Goal: Task Accomplishment & Management: Complete application form

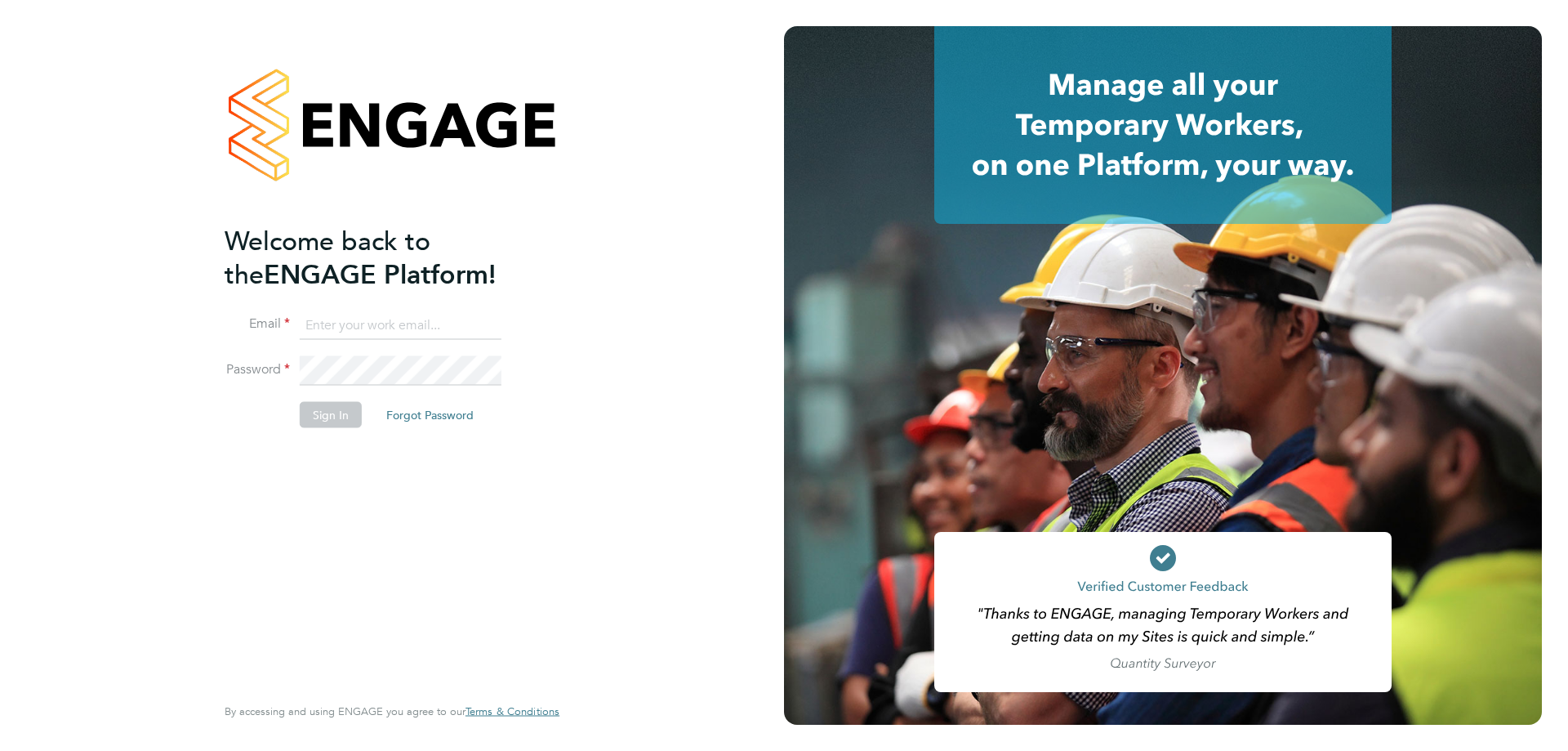
type input "mia@net-temps.co.uk"
click at [321, 412] on button "Sign In" at bounding box center [331, 415] width 62 height 26
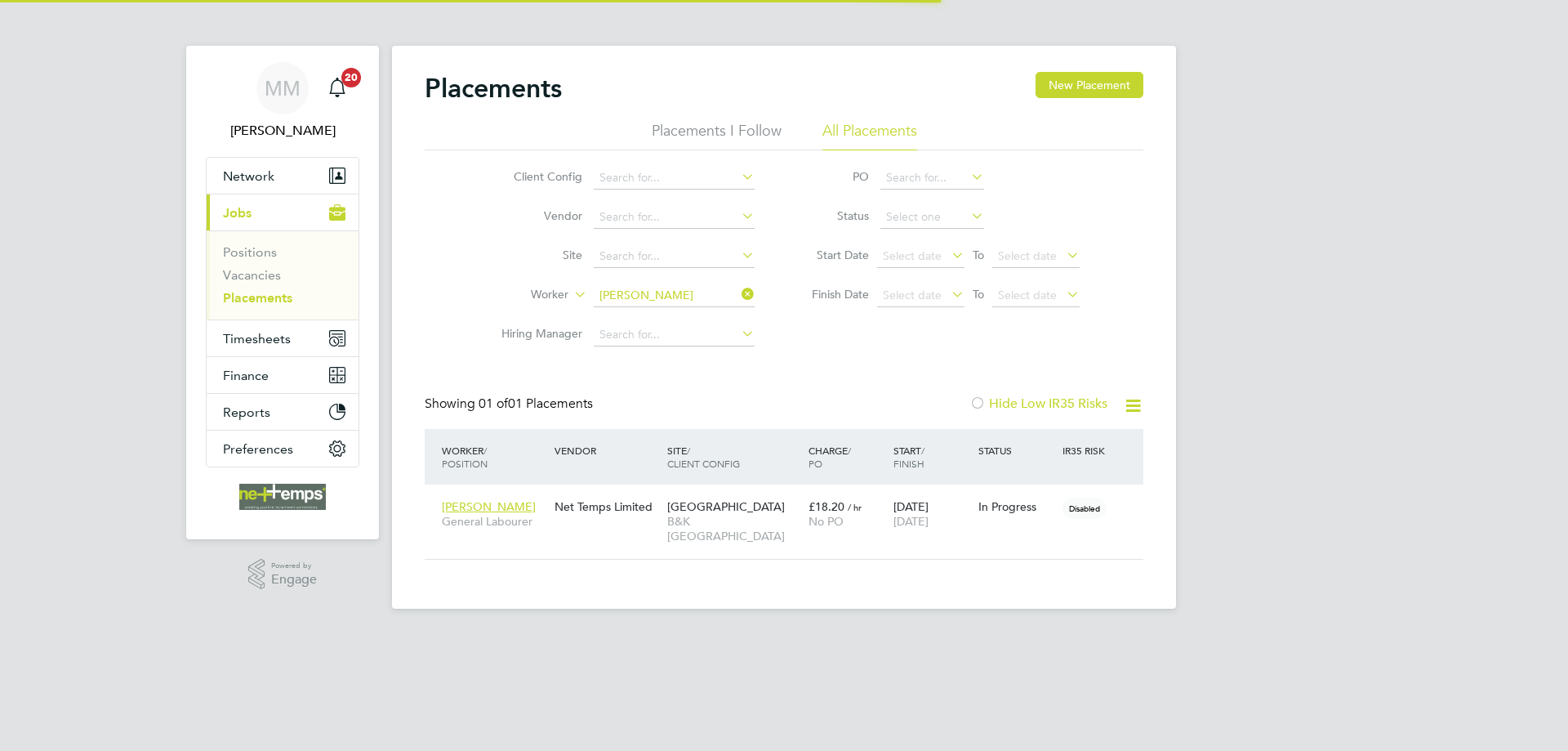
scroll to position [47, 142]
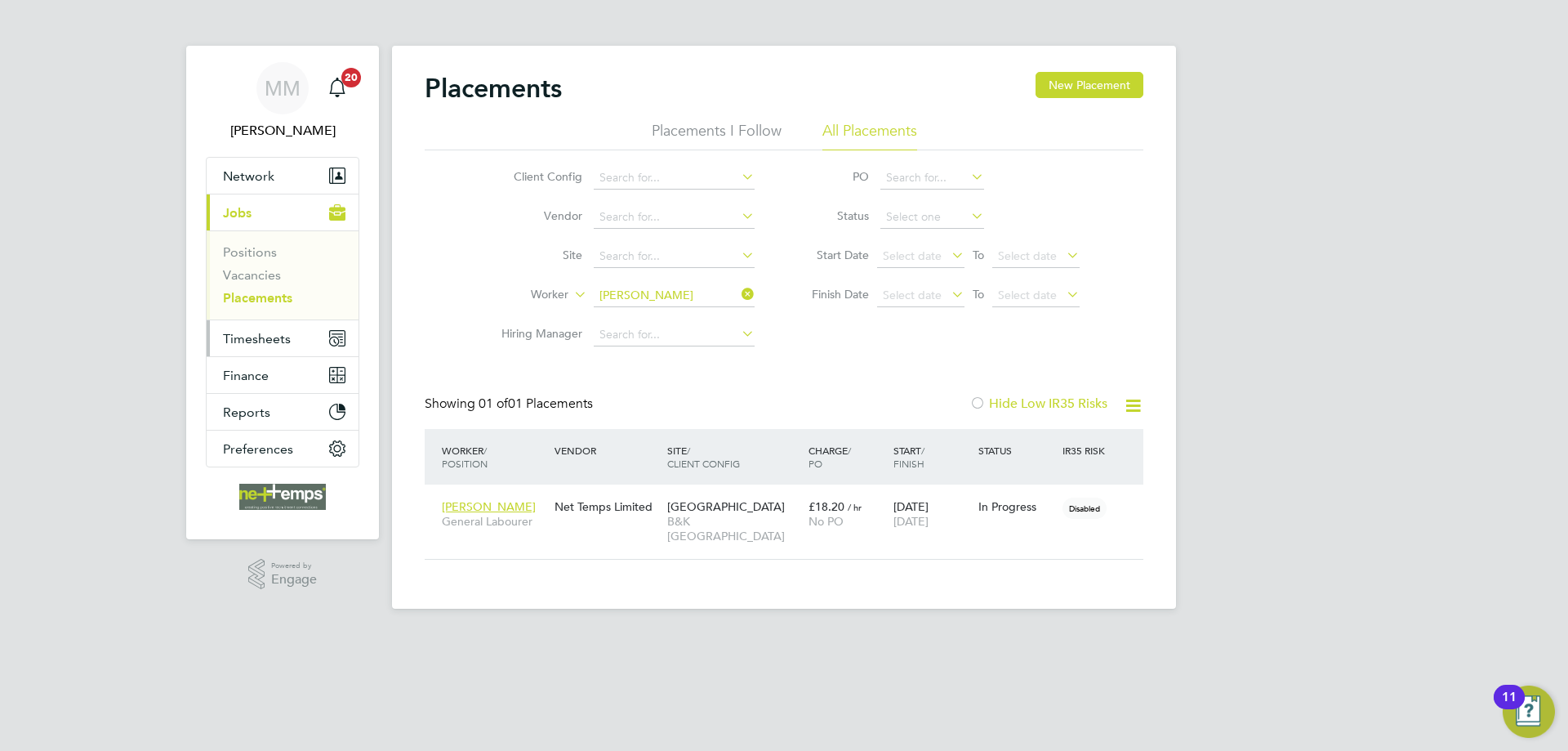
click at [270, 340] on span "Timesheets" at bounding box center [257, 339] width 68 height 15
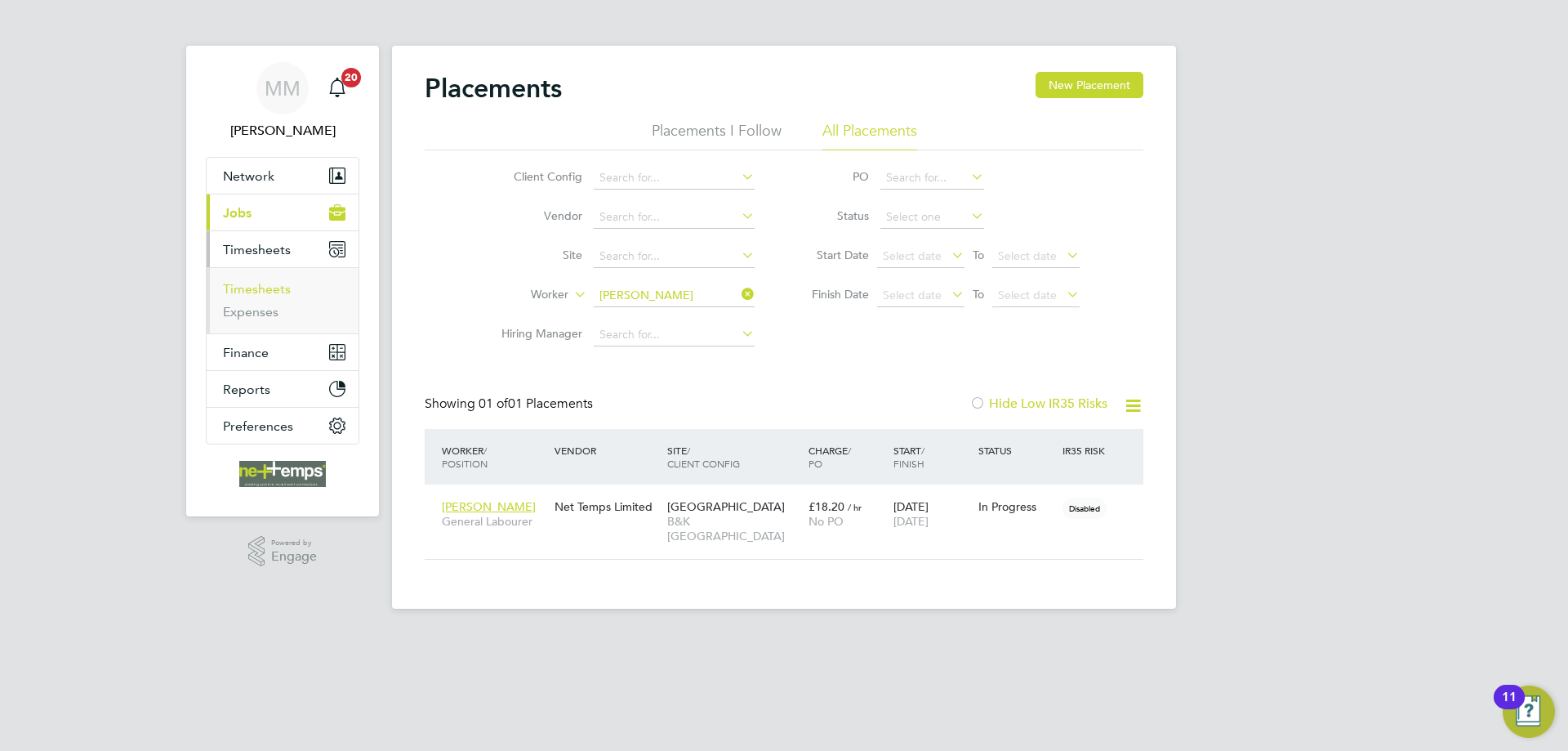
click at [285, 285] on link "Timesheets" at bounding box center [257, 289] width 68 height 15
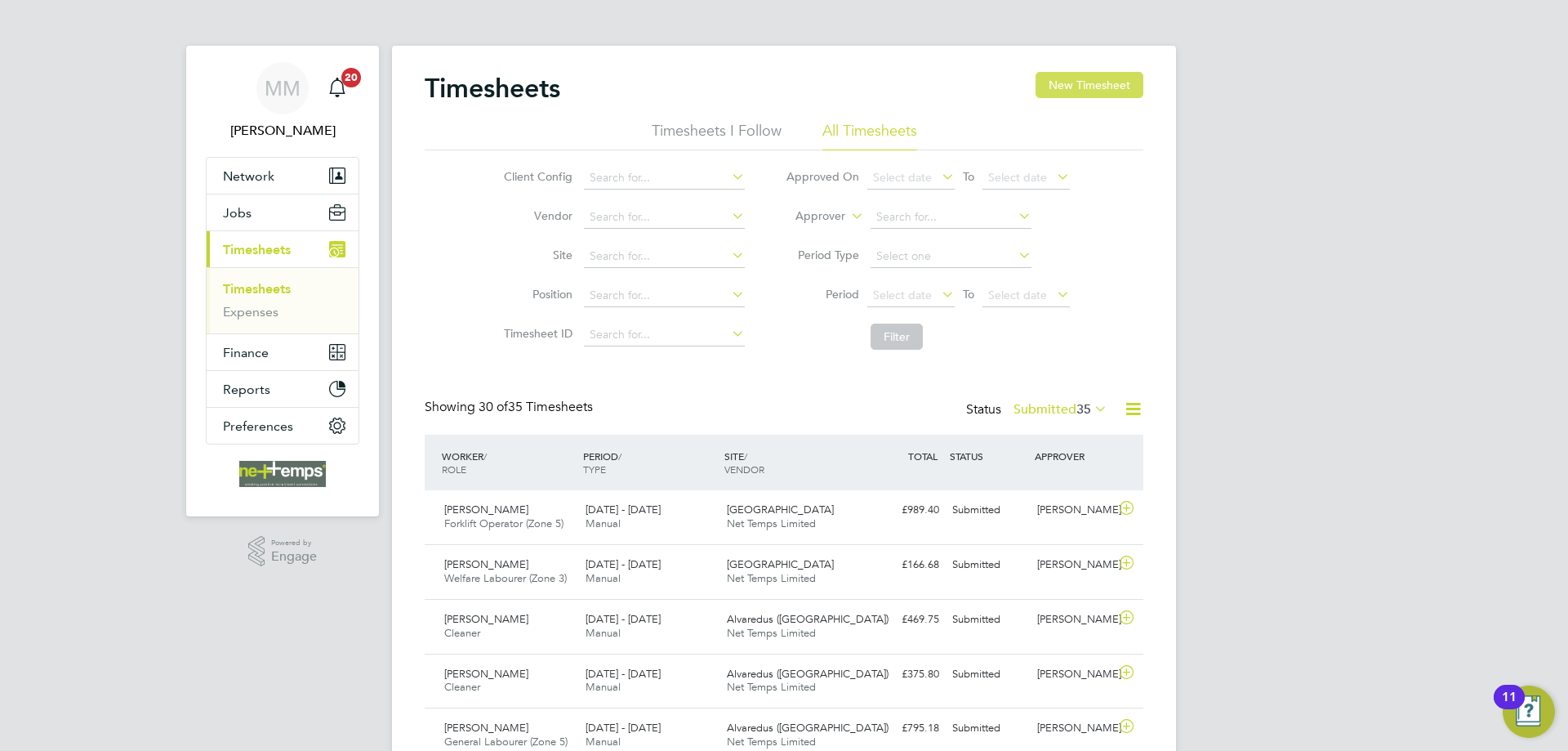
click at [1068, 85] on button "New Timesheet" at bounding box center [1090, 85] width 107 height 26
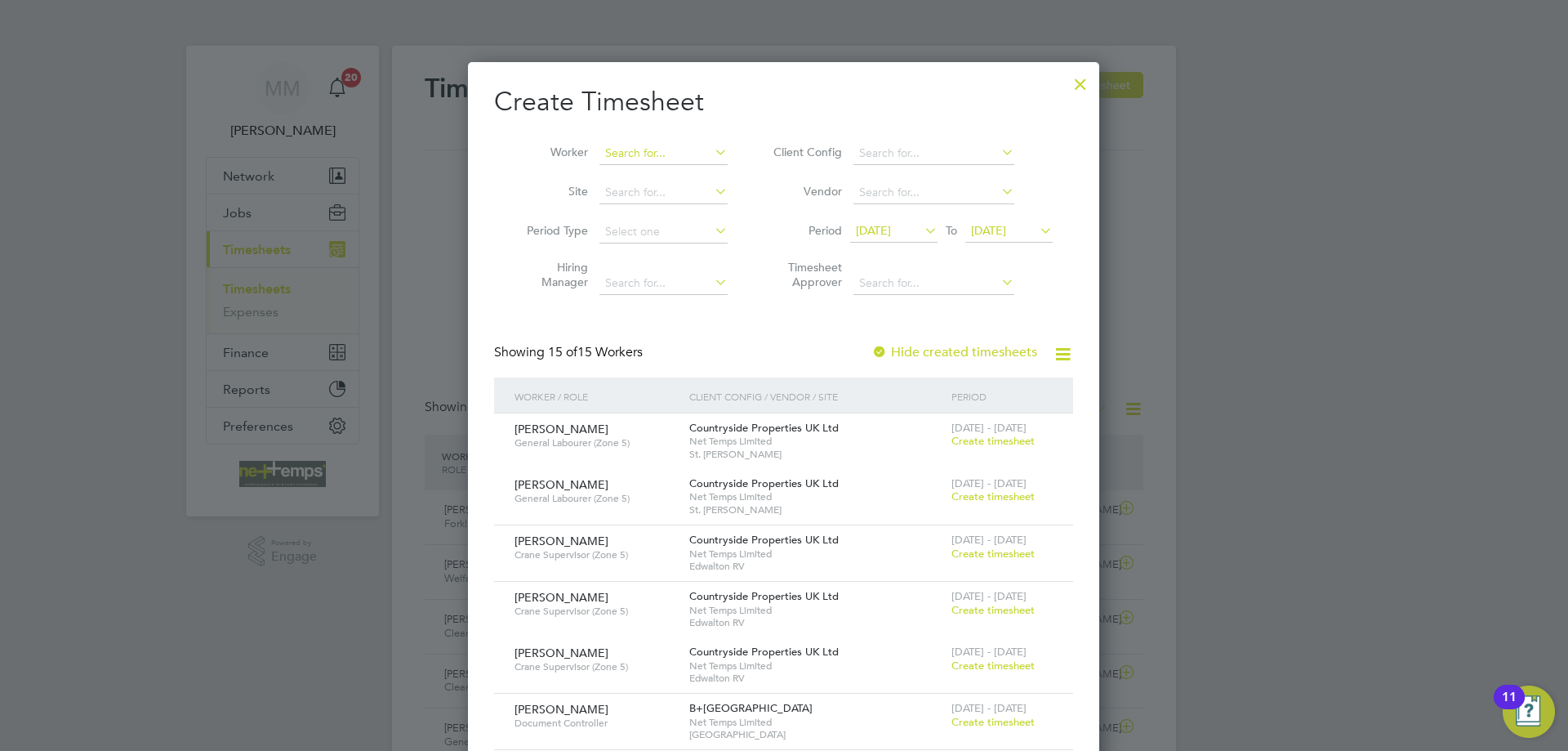
click at [680, 157] on input at bounding box center [664, 154] width 128 height 23
click at [682, 175] on li "[PERSON_NAME]" at bounding box center [670, 175] width 143 height 22
type input "[PERSON_NAME]"
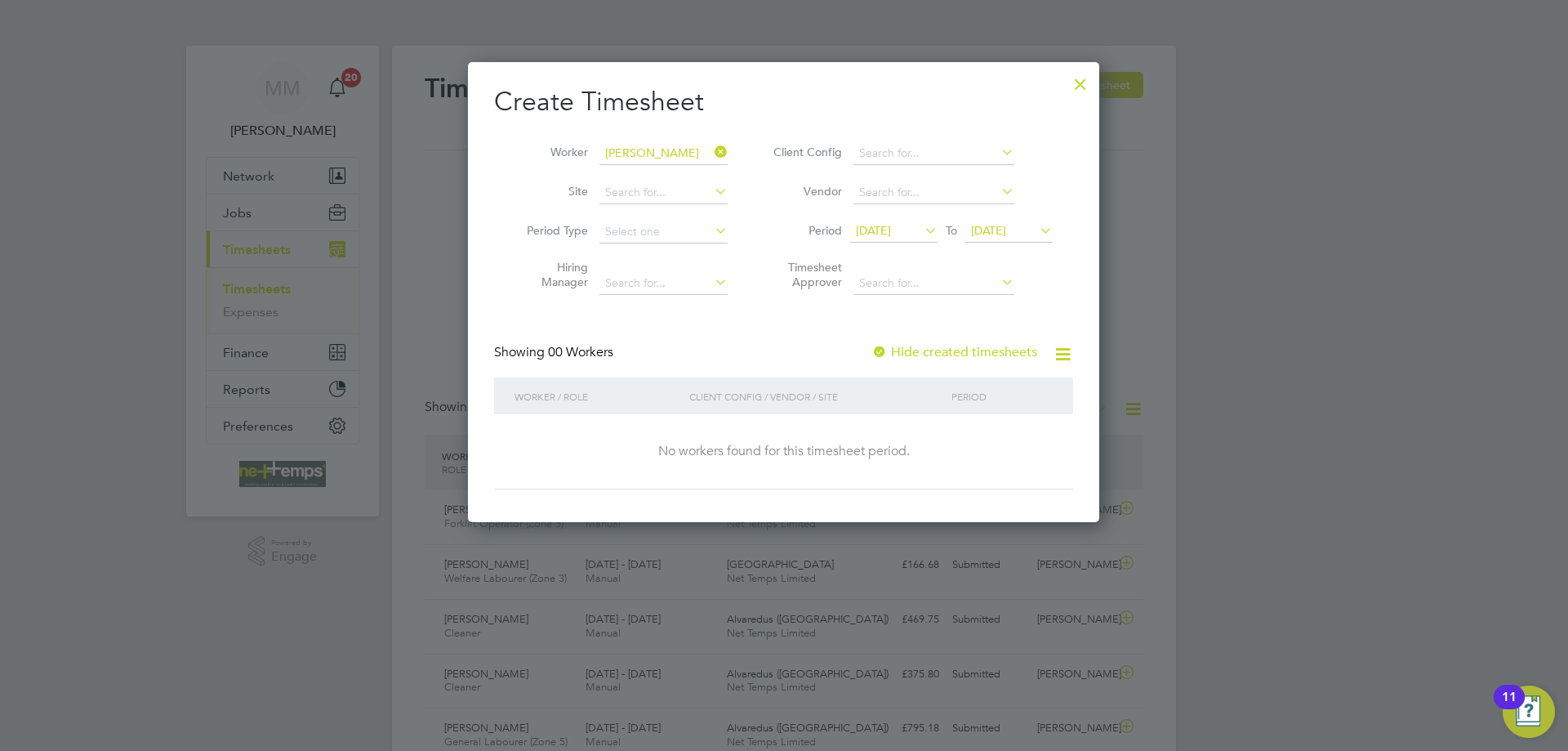
click at [994, 223] on span "[DATE]" at bounding box center [1009, 231] width 88 height 22
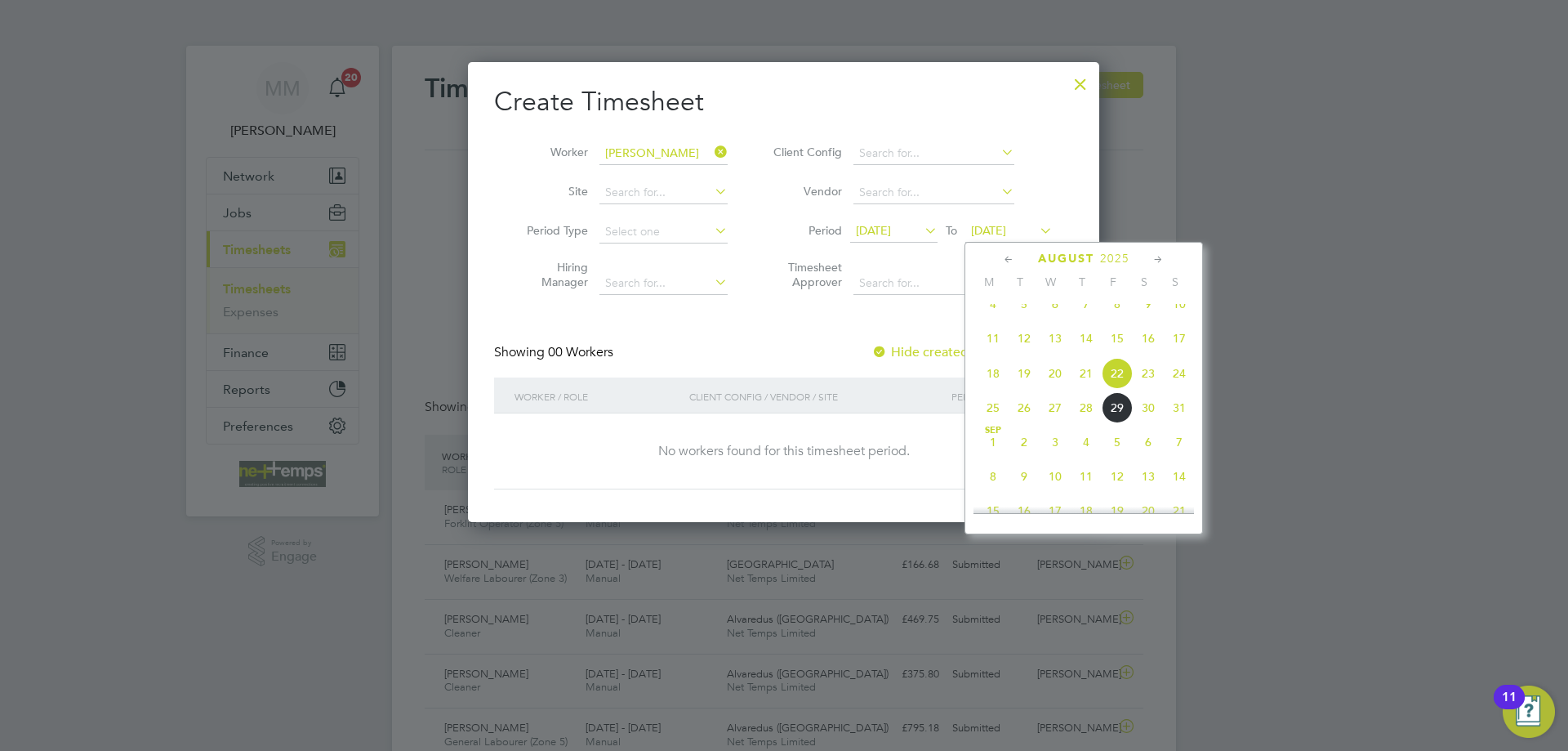
click at [1181, 381] on span "24" at bounding box center [1180, 373] width 31 height 31
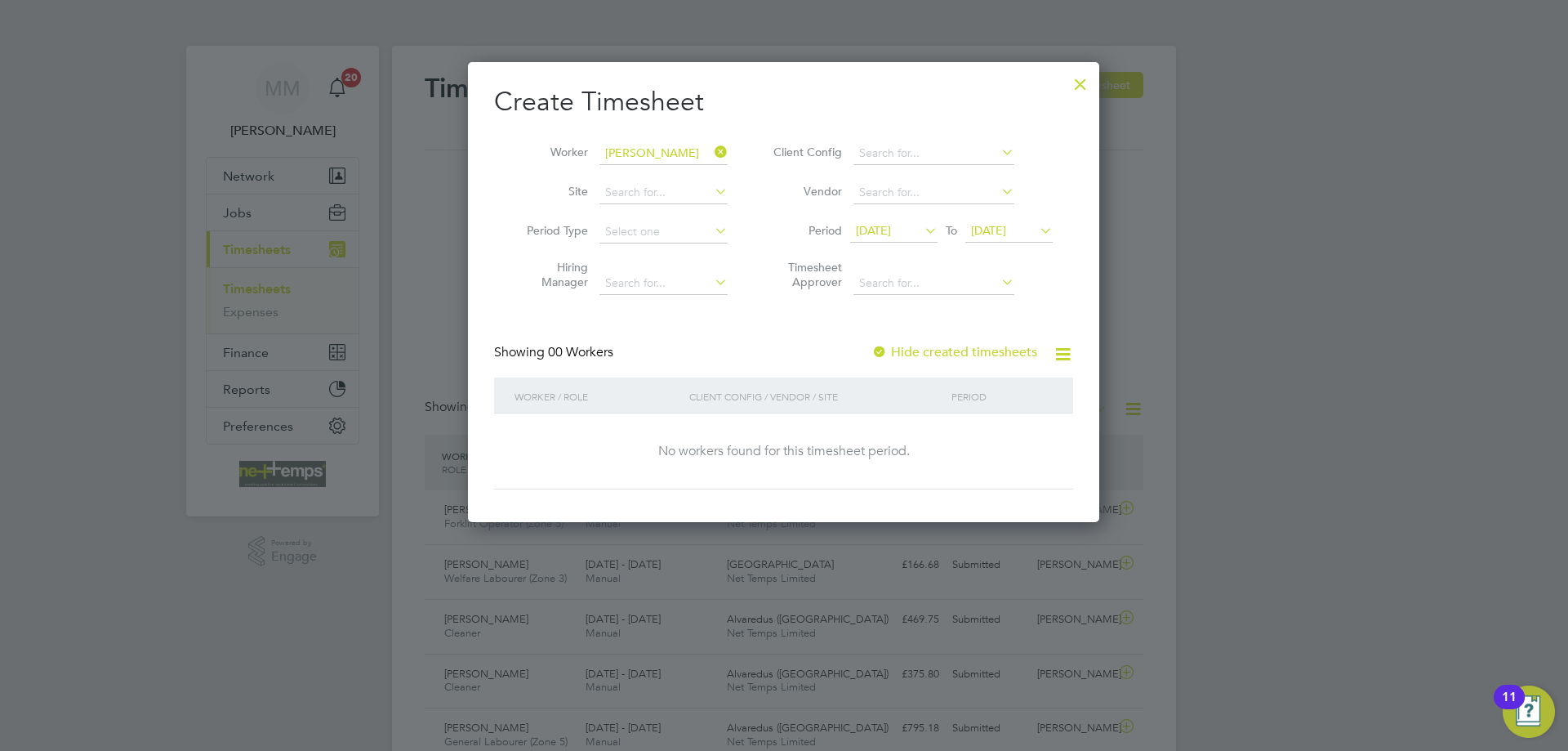
click at [969, 354] on label "Hide created timesheets" at bounding box center [954, 352] width 166 height 16
click at [1006, 229] on span "[DATE]" at bounding box center [988, 231] width 35 height 15
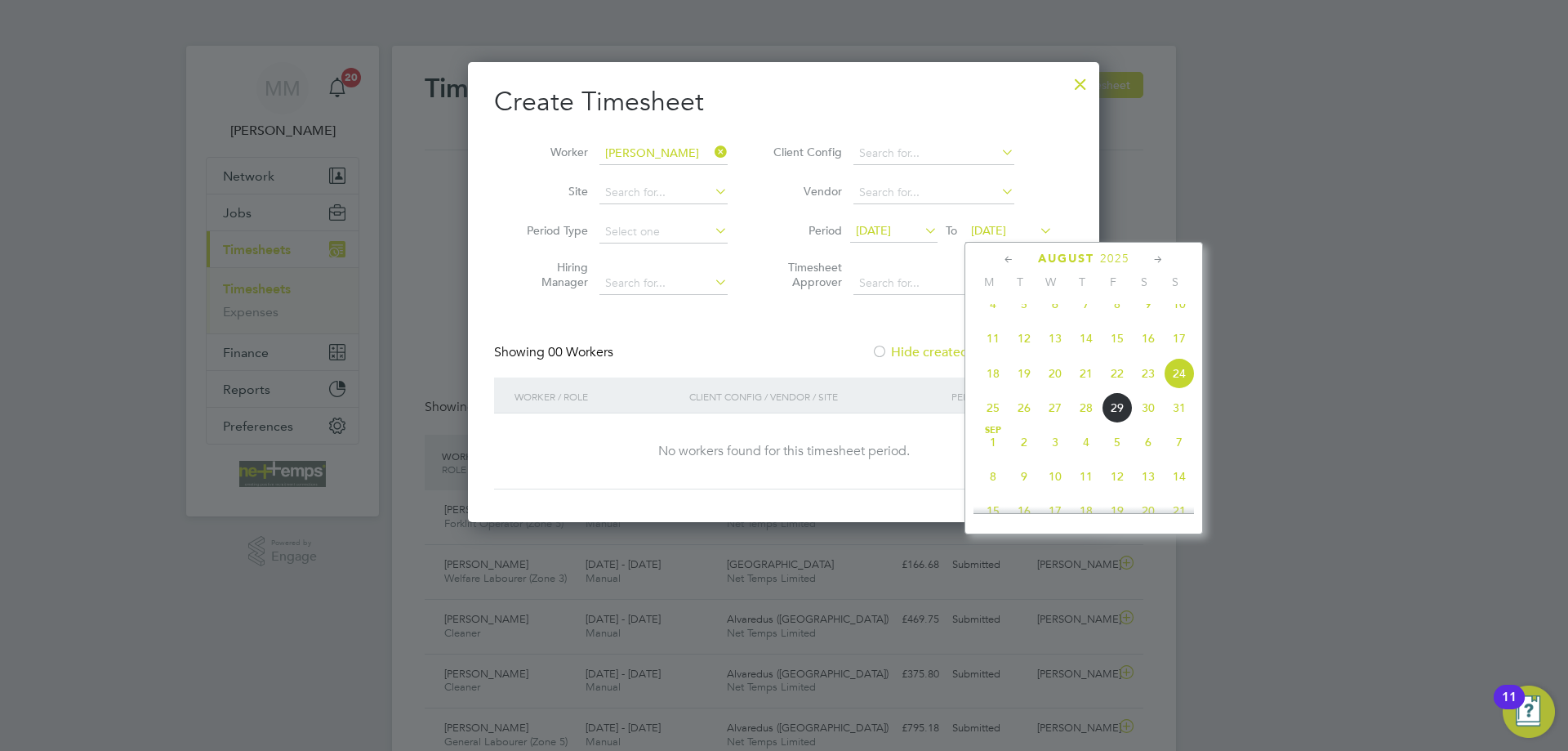
click at [1183, 424] on span "31" at bounding box center [1180, 408] width 31 height 31
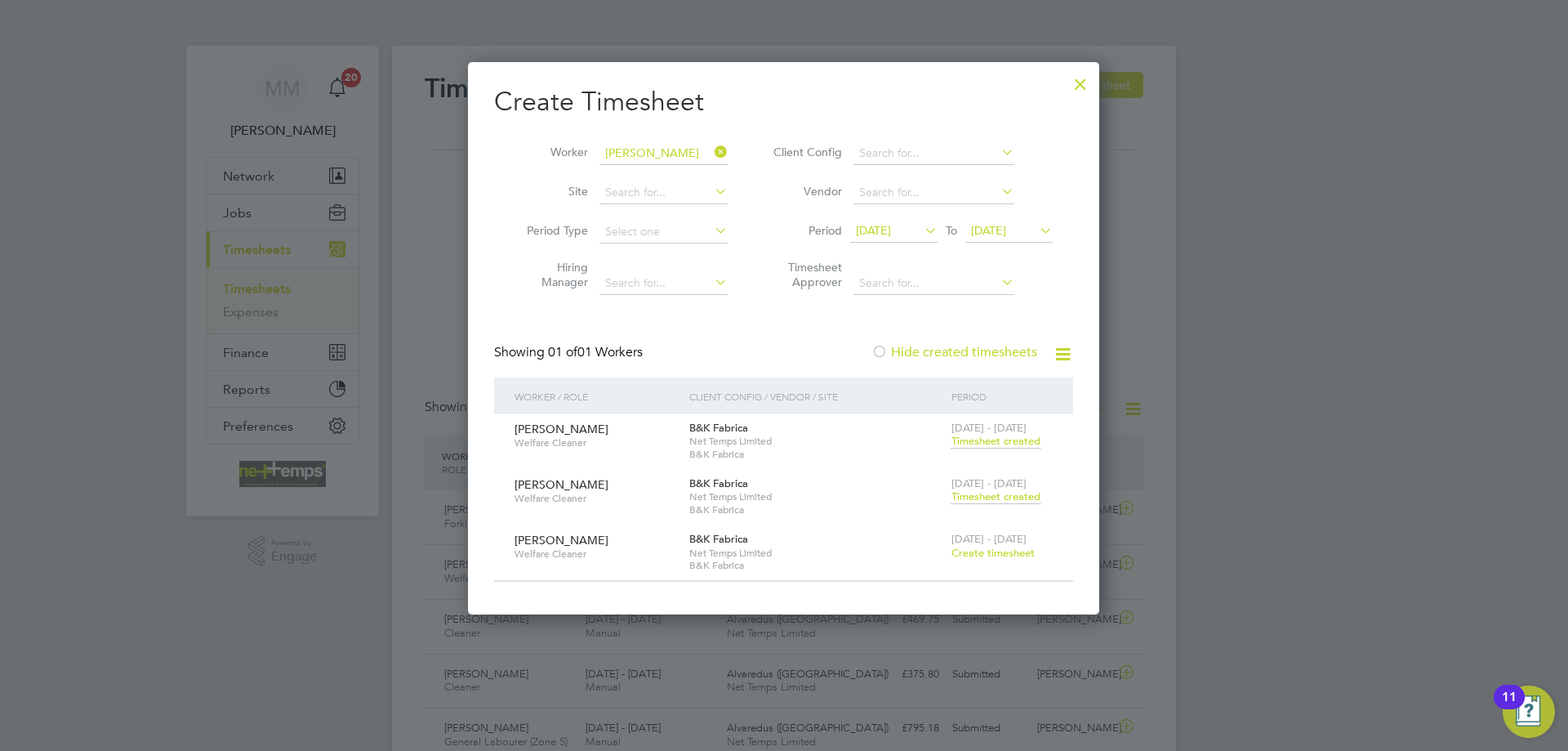
click at [993, 550] on span "Create timesheet" at bounding box center [993, 553] width 83 height 14
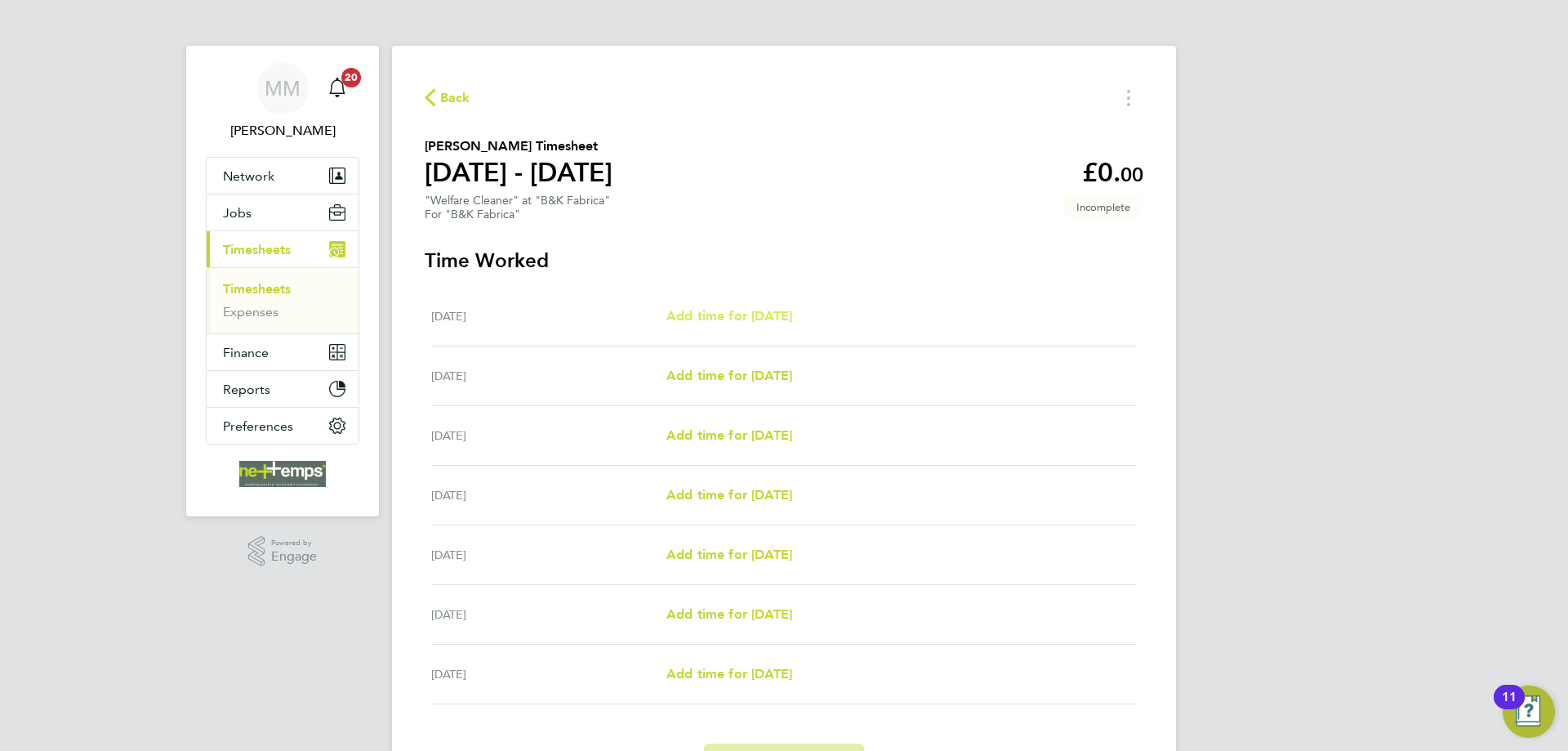
click at [792, 312] on span "Add time for [DATE]" at bounding box center [729, 316] width 125 height 15
select select "30"
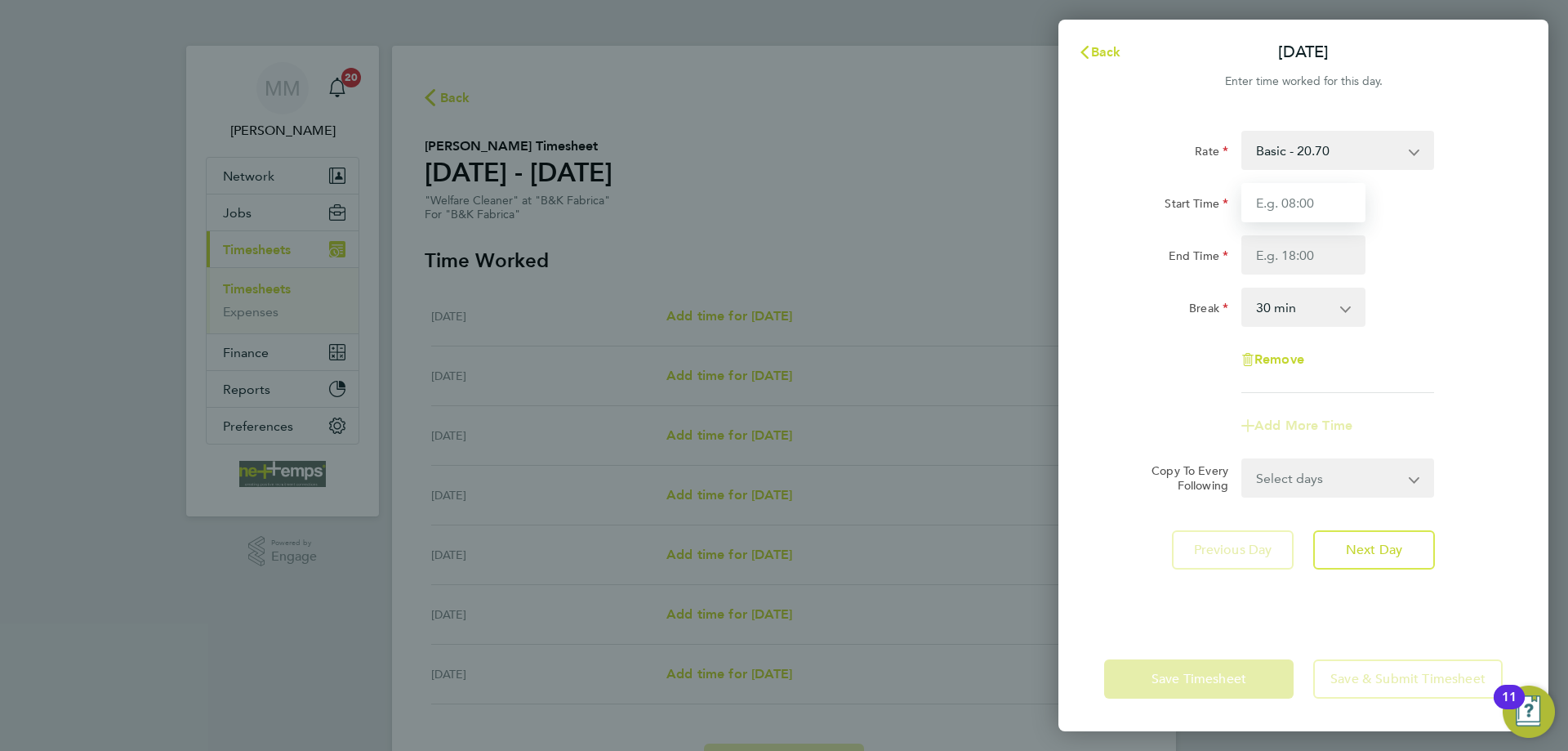
click at [1292, 215] on input "Start Time" at bounding box center [1304, 203] width 124 height 40
type input "07:00"
type input "15:00"
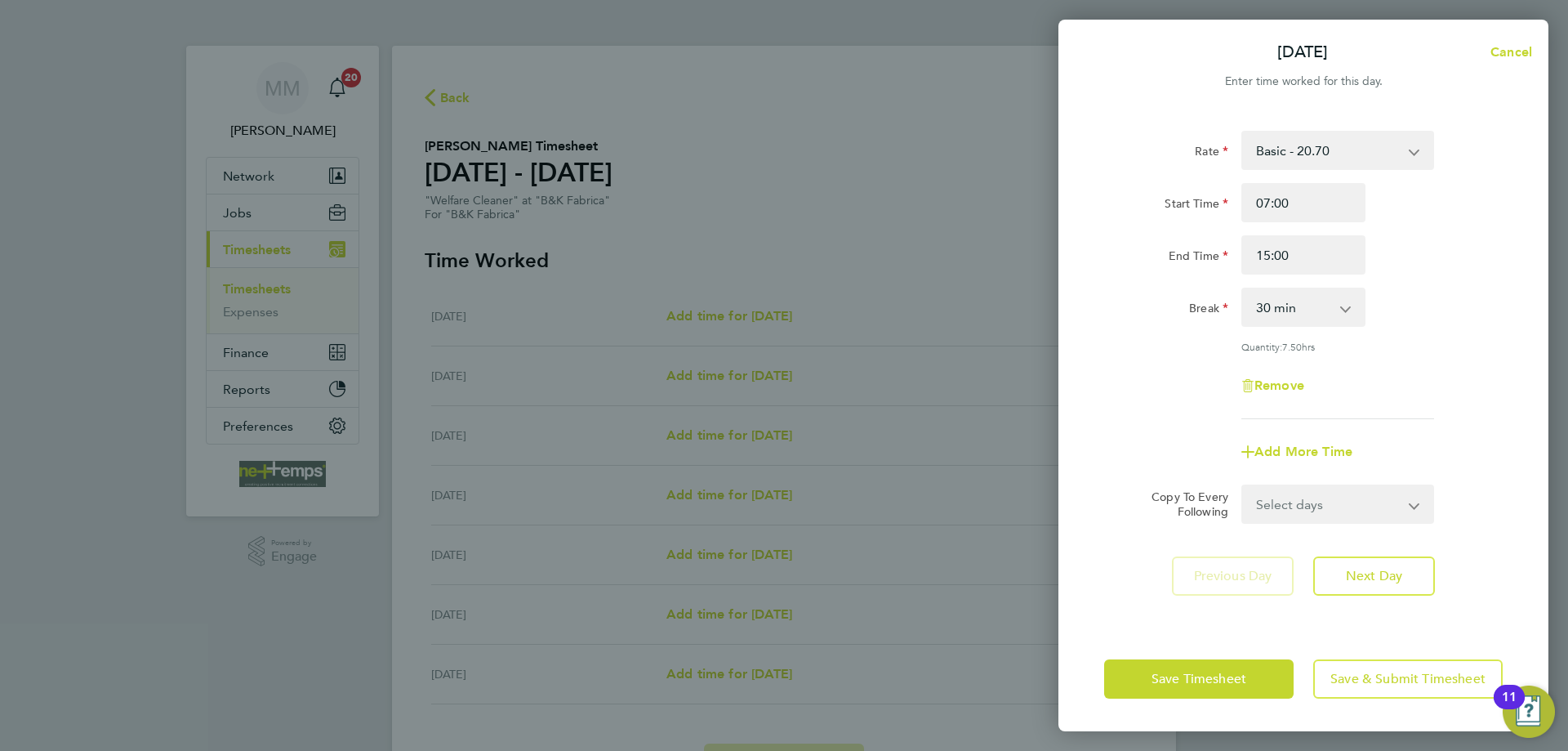
click at [1404, 242] on div "End Time 15:00" at bounding box center [1303, 256] width 412 height 40
click at [1342, 304] on select "0 min 15 min 30 min 45 min 60 min 75 min 90 min" at bounding box center [1294, 308] width 101 height 36
select select "0"
click at [1244, 290] on select "0 min 15 min 30 min 45 min 60 min 75 min 90 min" at bounding box center [1294, 308] width 101 height 36
click at [1410, 514] on select "Select days Day Weekday (Mon-Fri) Weekend (Sat-Sun) [DATE] [DATE] [DATE] [DATE]…" at bounding box center [1329, 505] width 172 height 36
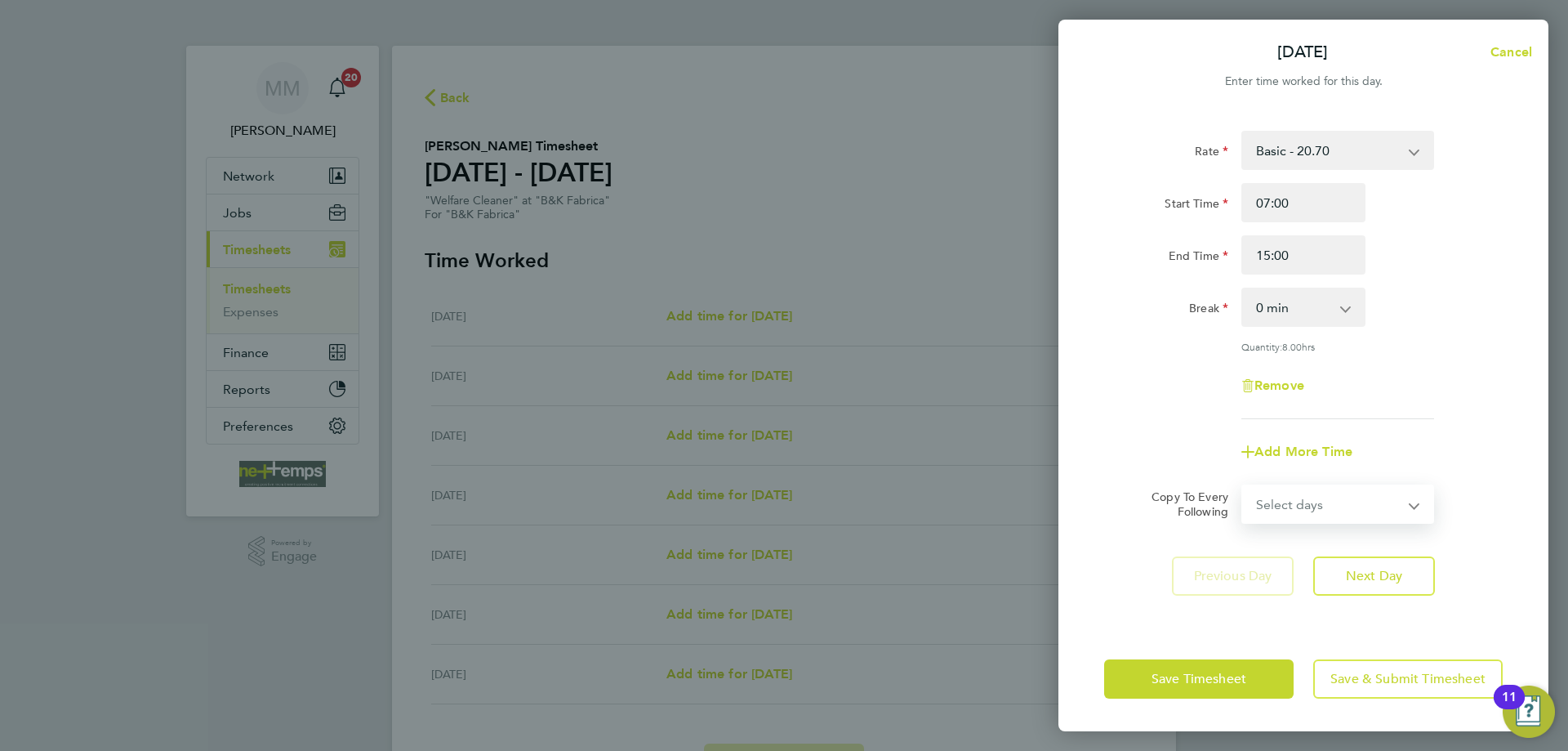
select select "WEEKDAY"
click at [1244, 487] on select "Select days Day Weekday (Mon-Fri) Weekend (Sat-Sun) [DATE] [DATE] [DATE] [DATE]…" at bounding box center [1329, 505] width 172 height 36
select select "[DATE]"
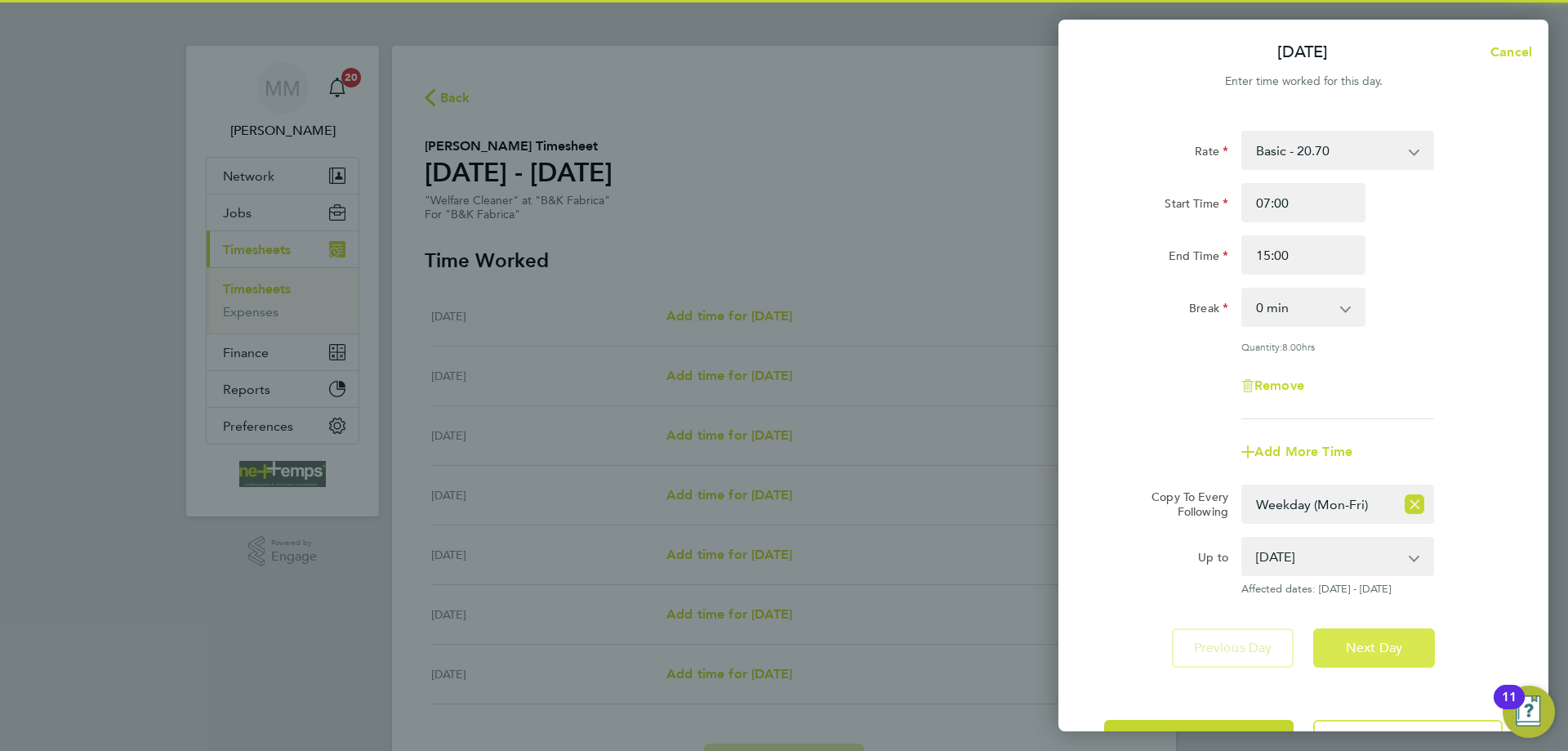
click at [1395, 654] on span "Next Day" at bounding box center [1375, 647] width 57 height 16
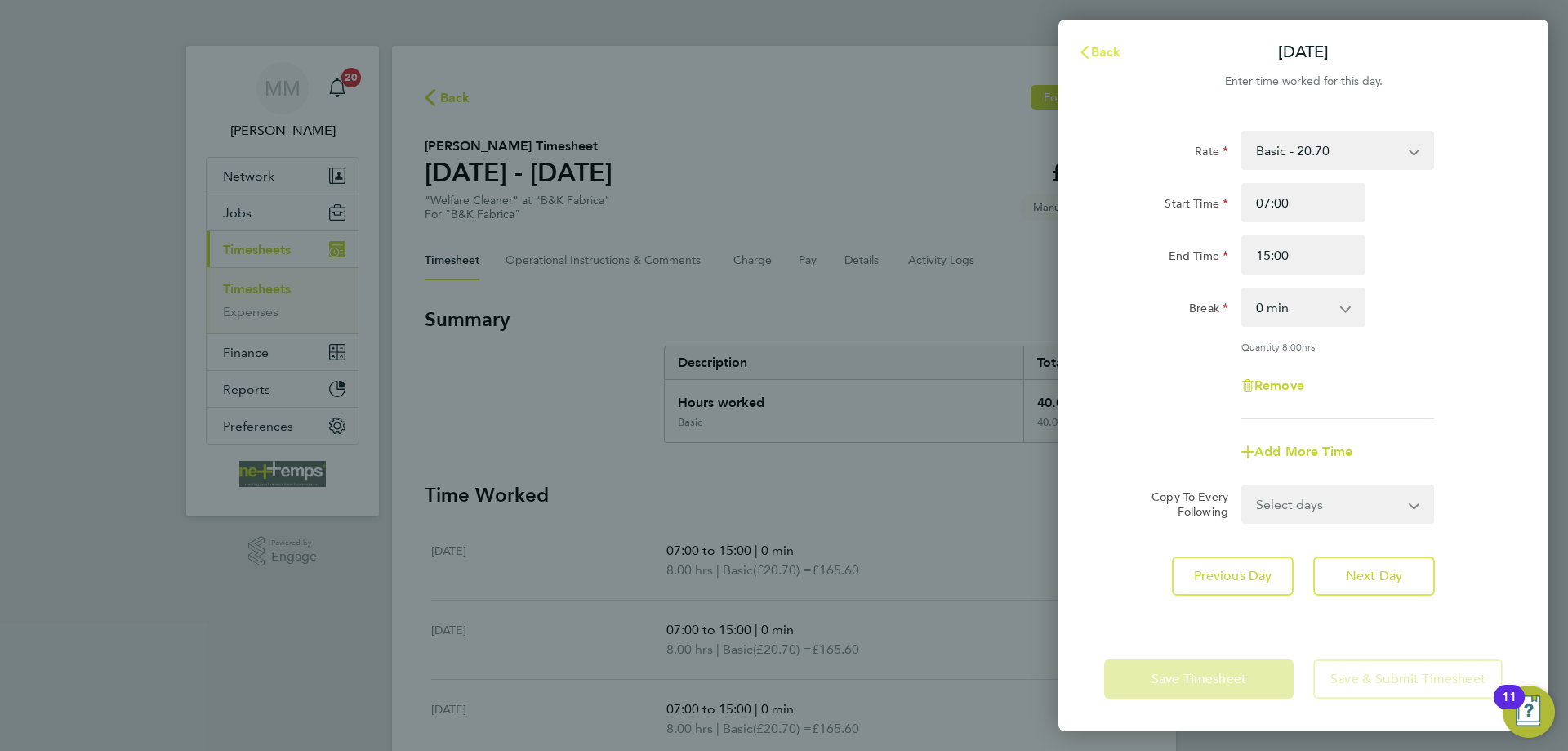
click at [1111, 55] on span "Back" at bounding box center [1106, 52] width 30 height 15
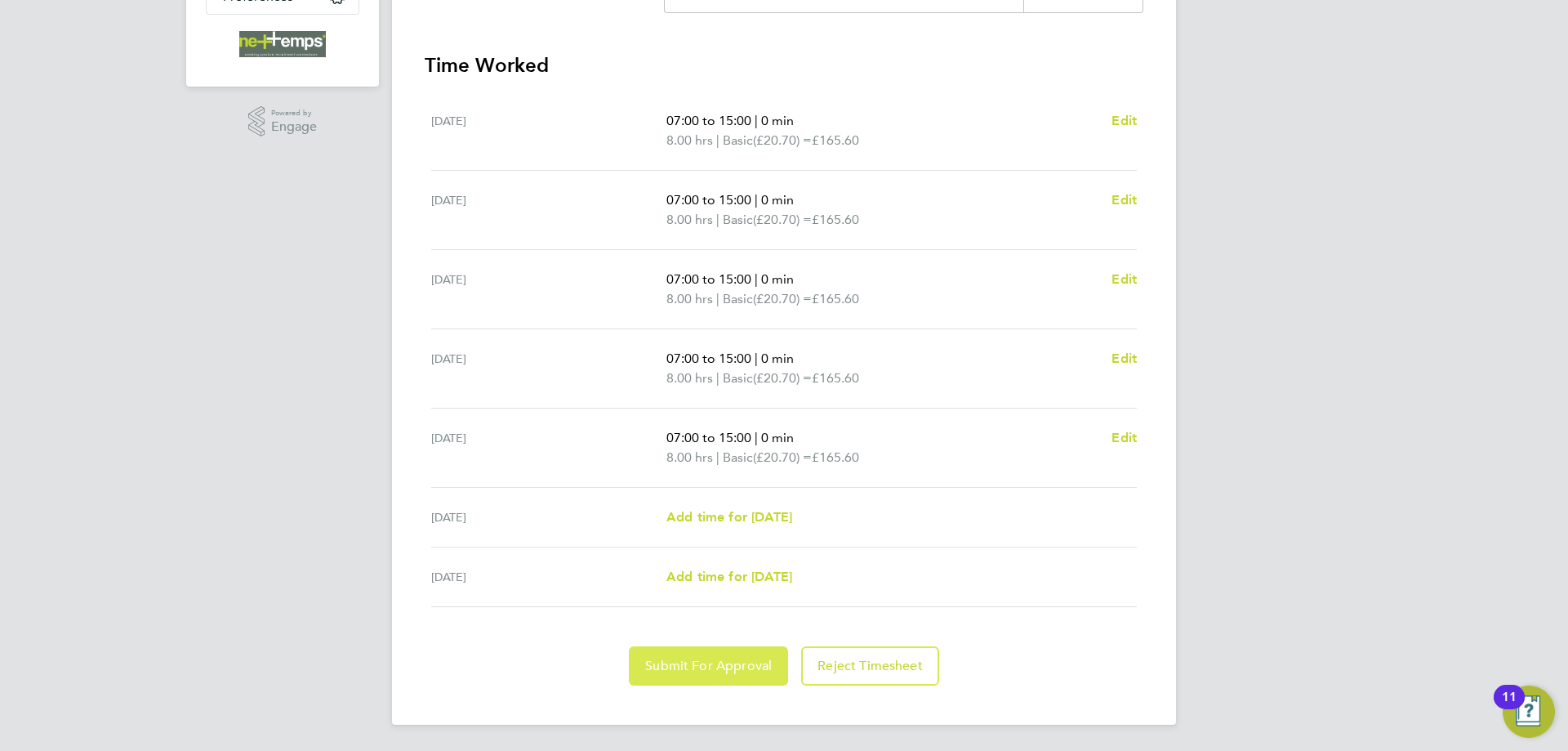
click at [746, 664] on span "Submit For Approval" at bounding box center [708, 665] width 126 height 16
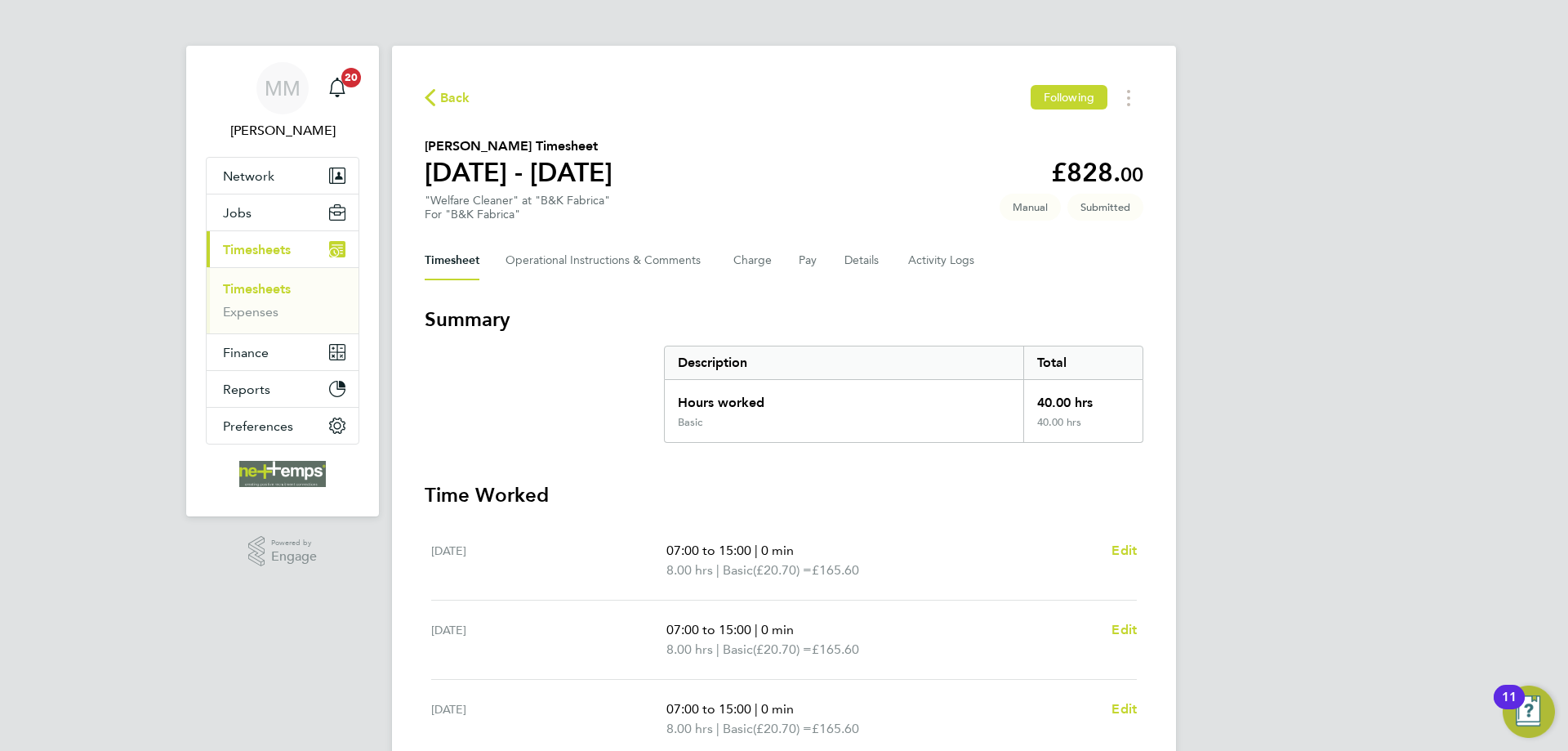
click at [260, 289] on link "Timesheets" at bounding box center [257, 289] width 68 height 15
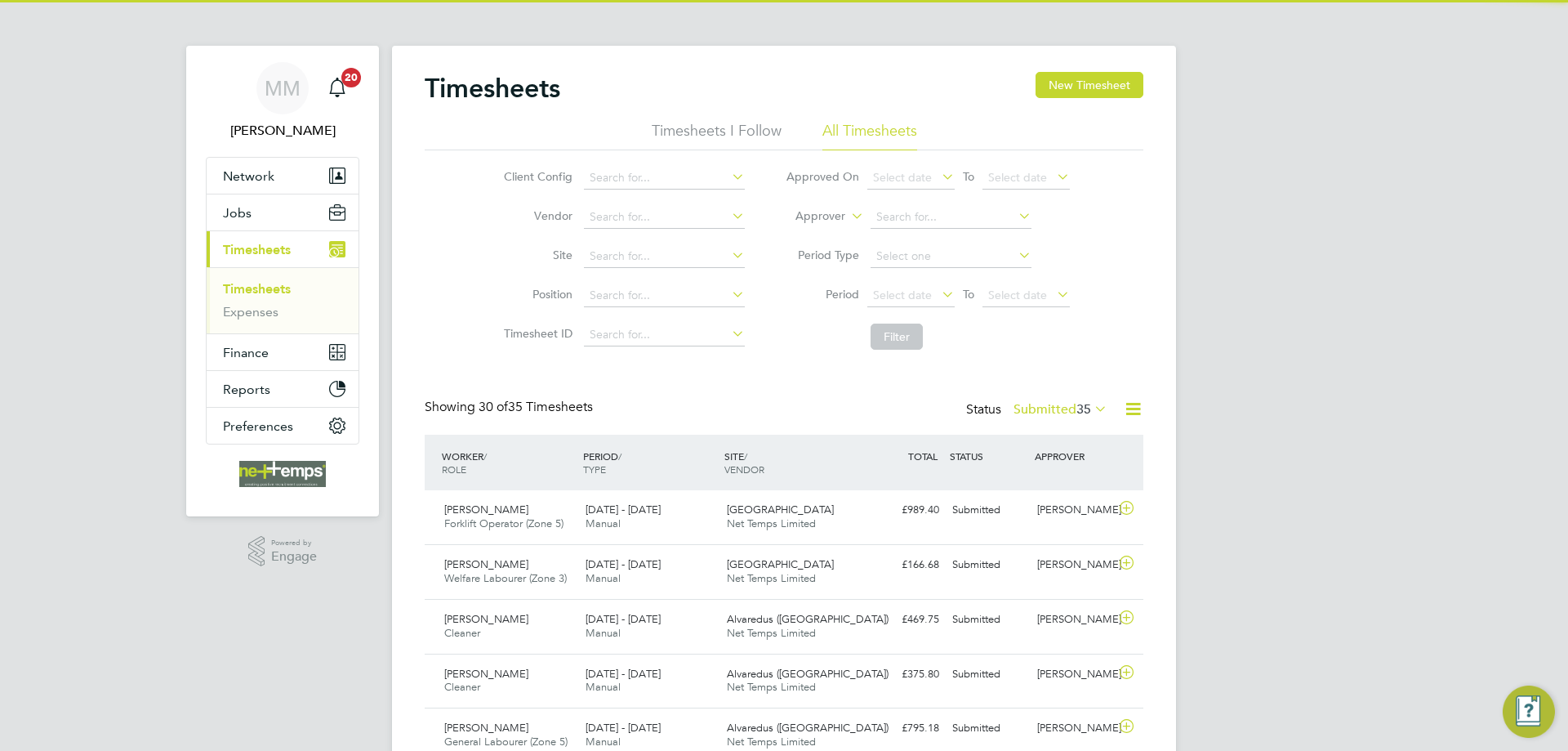
scroll to position [42, 142]
